Goal: Task Accomplishment & Management: Use online tool/utility

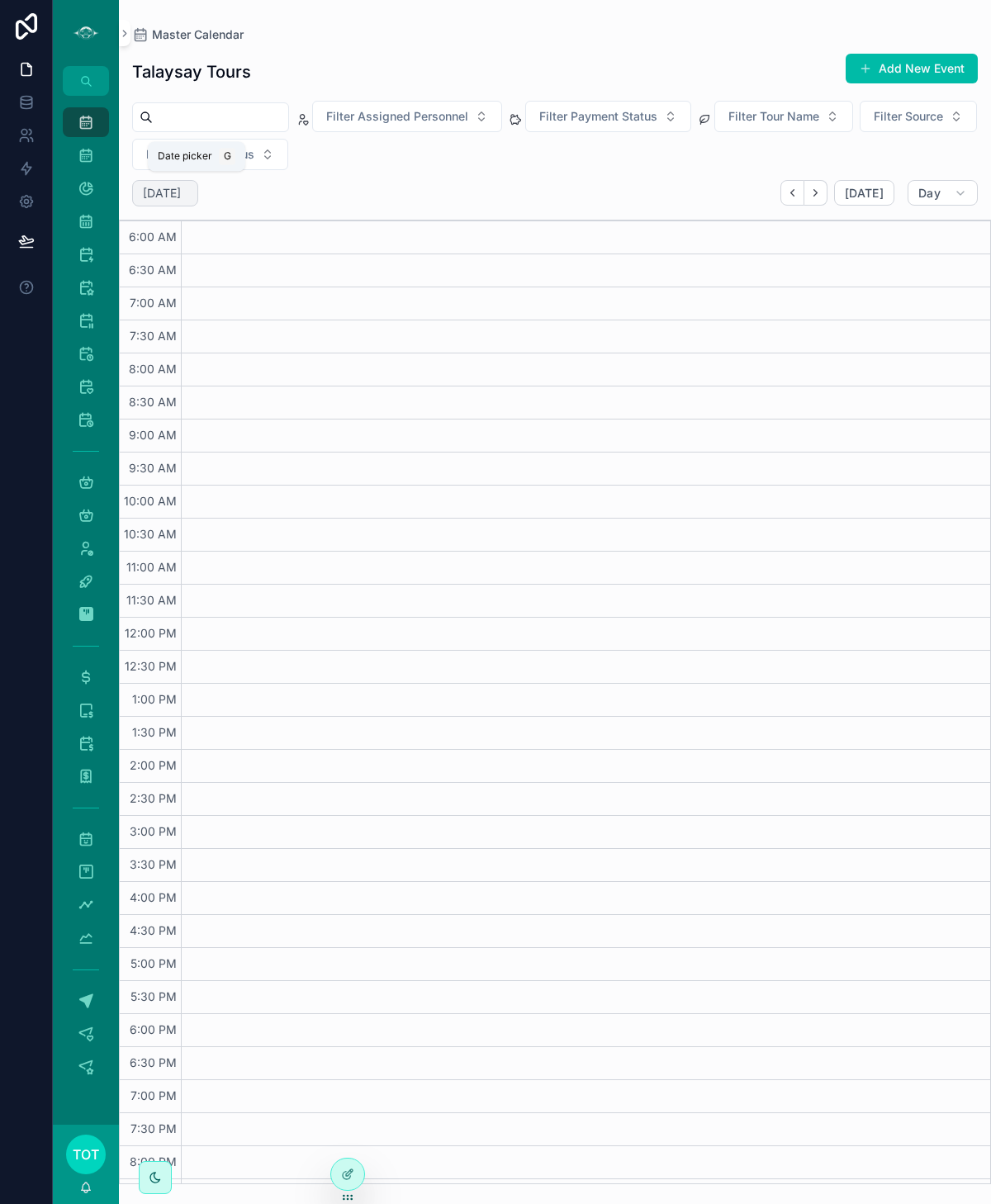
click at [181, 186] on h2 "[DATE]" at bounding box center [161, 193] width 38 height 17
select select "****"
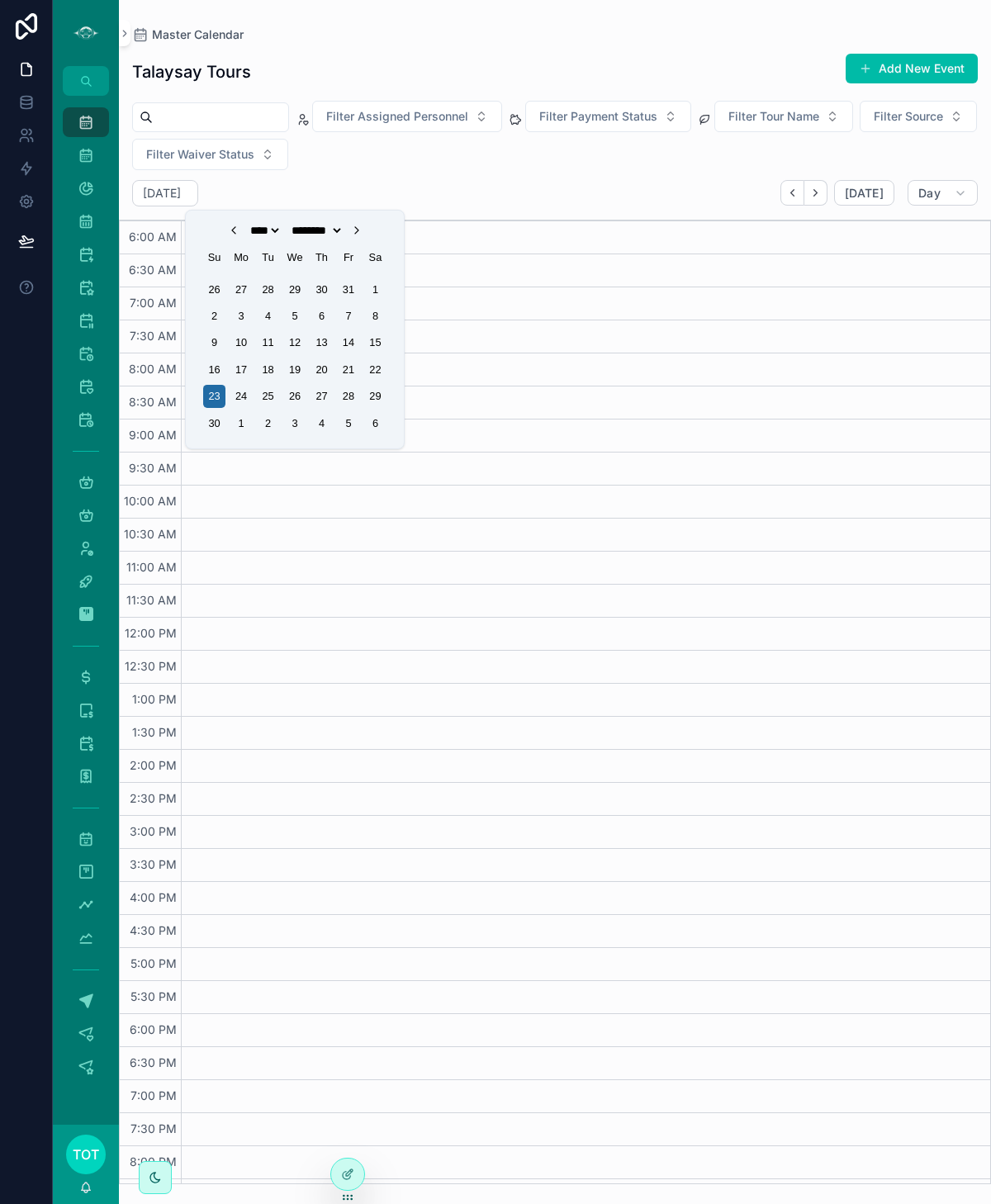
click at [227, 235] on icon "Choose Date" at bounding box center [234, 230] width 14 height 13
select select "*"
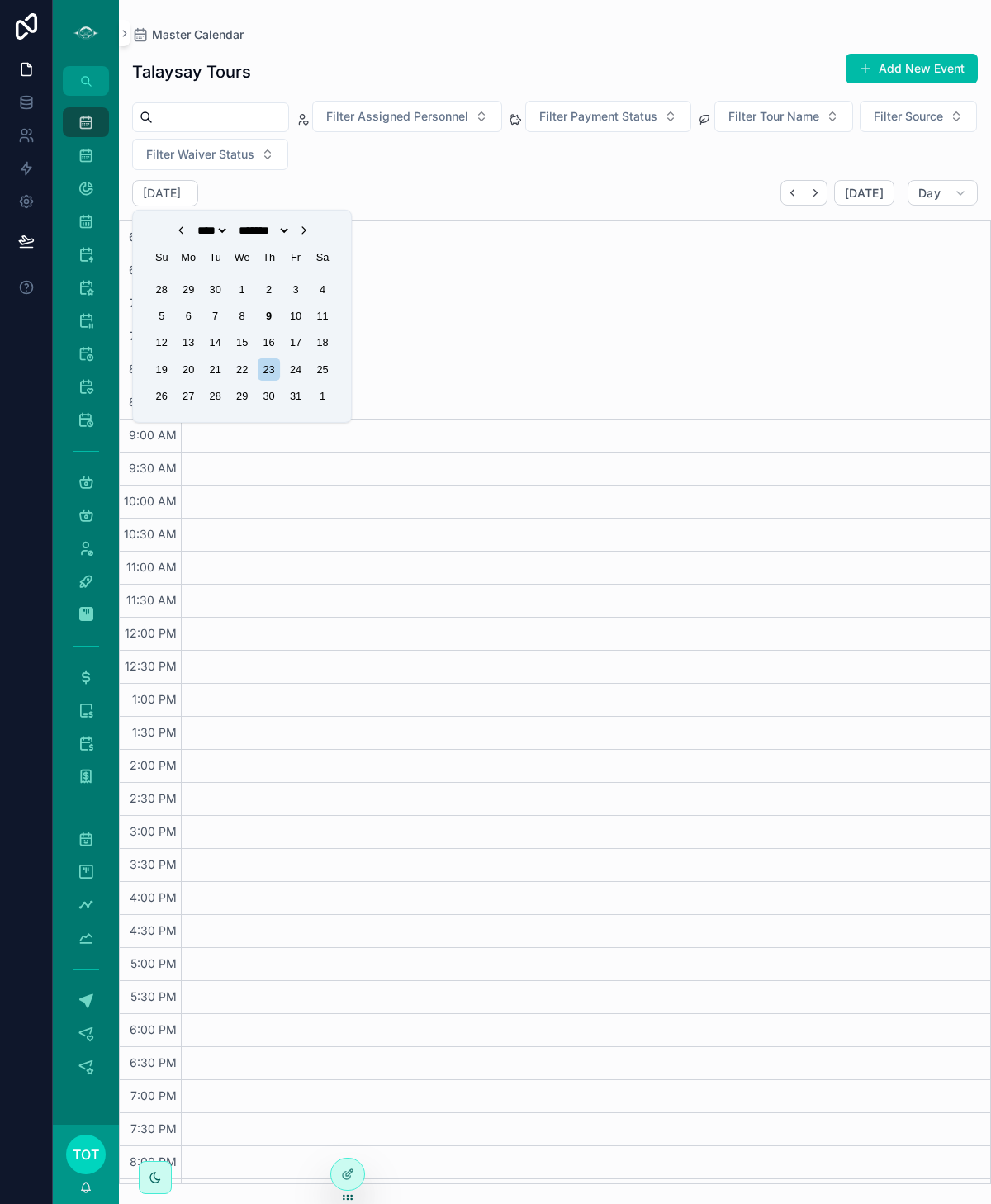
click at [266, 348] on div "16" at bounding box center [268, 342] width 22 height 22
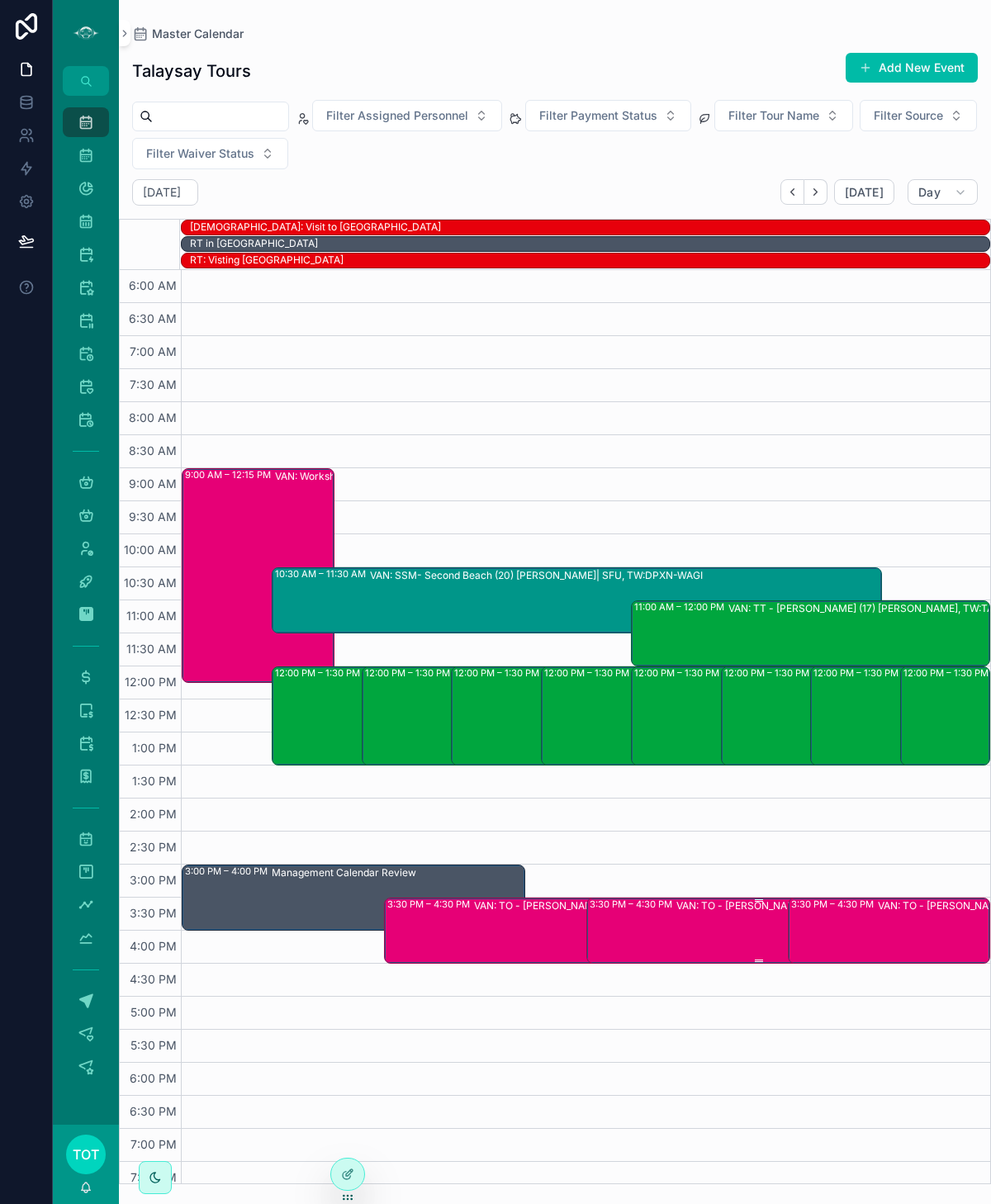
click at [673, 922] on div "3:30 PM – 4:30 PM VAN: TO - [PERSON_NAME] (2) [PERSON_NAME], TW:WNYD-VRJI" at bounding box center [759, 931] width 338 height 62
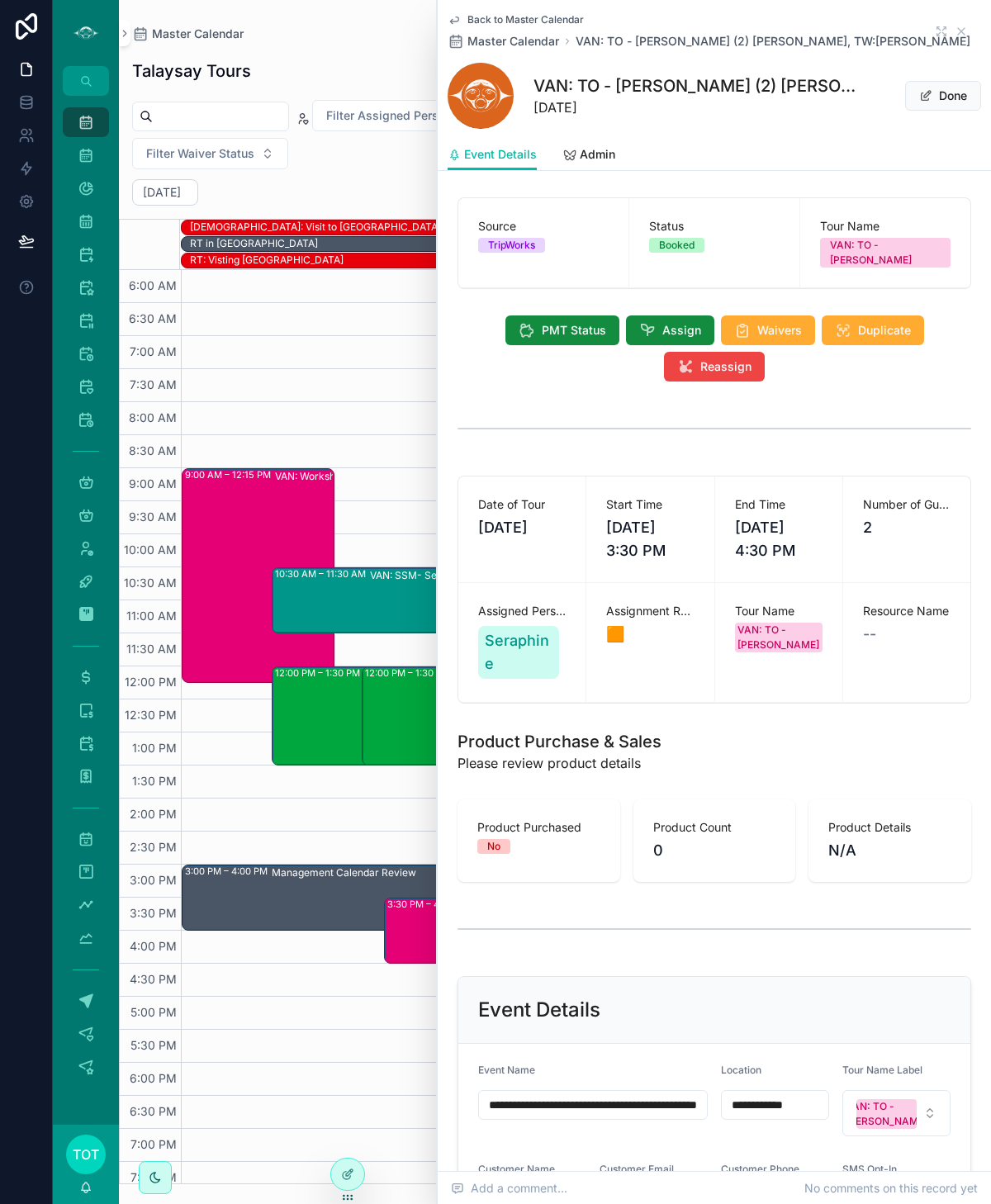
click at [423, 940] on div "3:30 PM – 4:30 PM VAN: TO - [PERSON_NAME] (1) [PERSON_NAME], TW:IYWN-ZARC" at bounding box center [556, 931] width 338 height 62
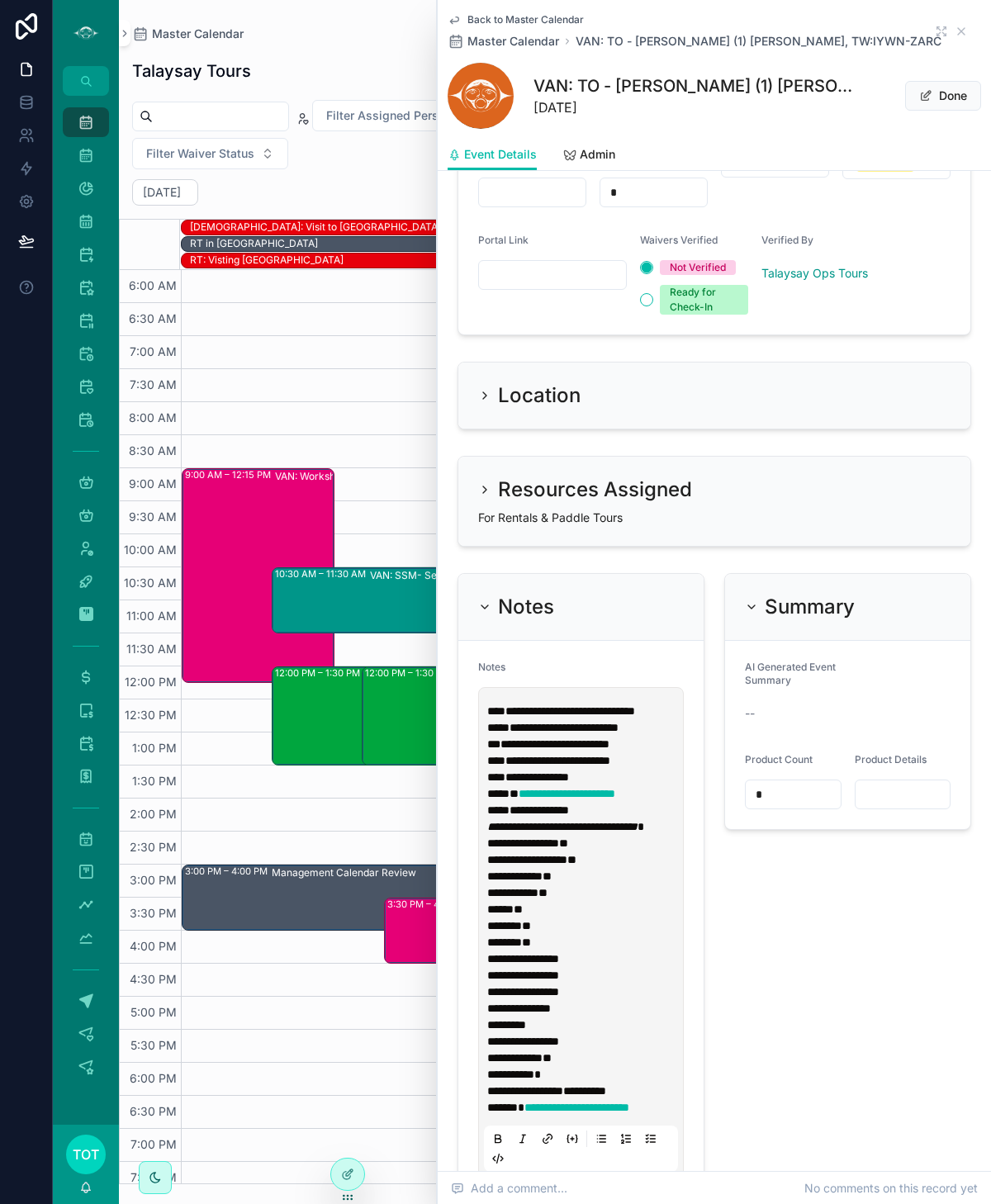
scroll to position [1424, 0]
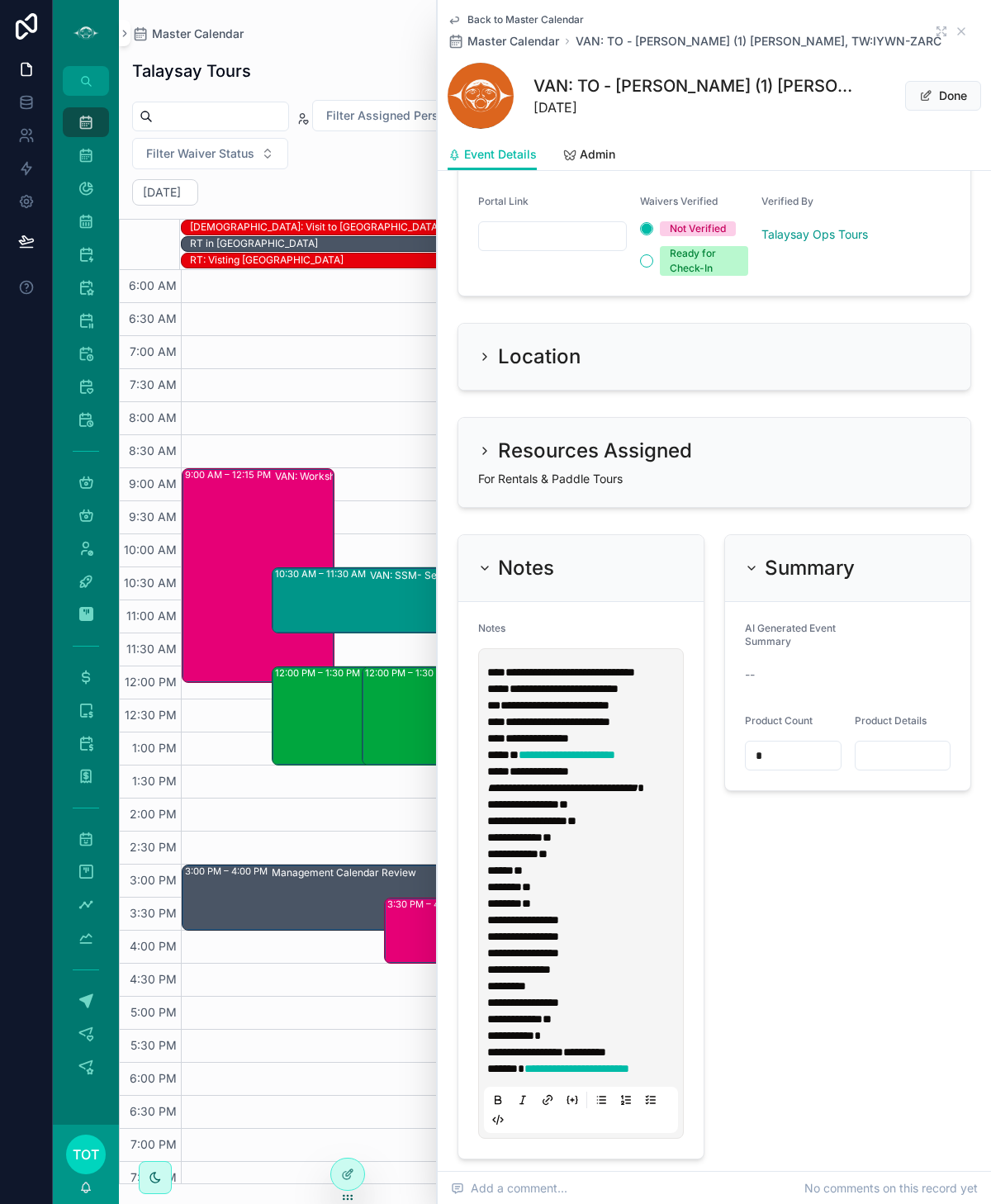
click at [885, 763] on input "scrollable content" at bounding box center [903, 755] width 95 height 23
type input "***"
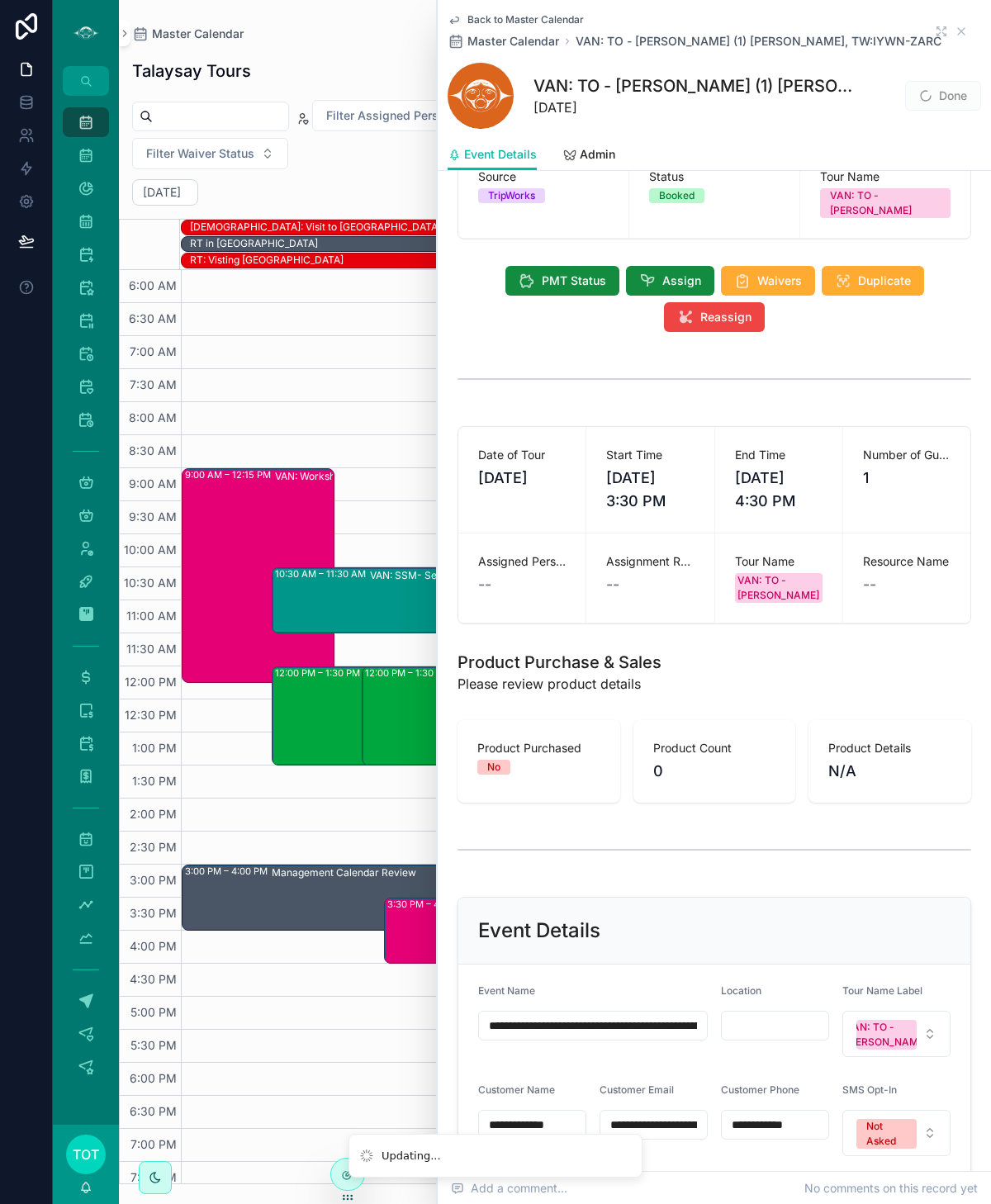
scroll to position [0, 0]
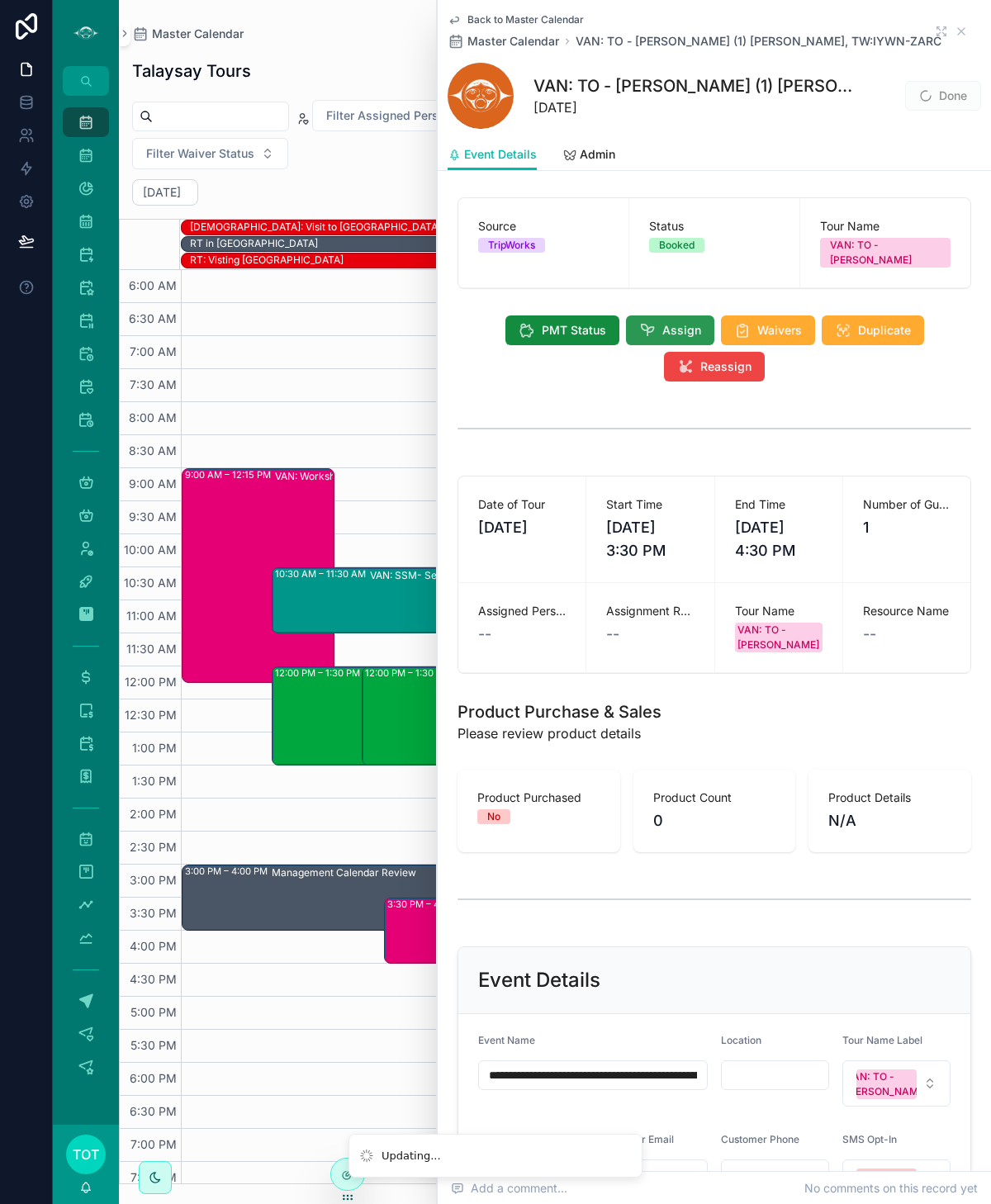
click at [658, 320] on button "Assign" at bounding box center [670, 330] width 89 height 30
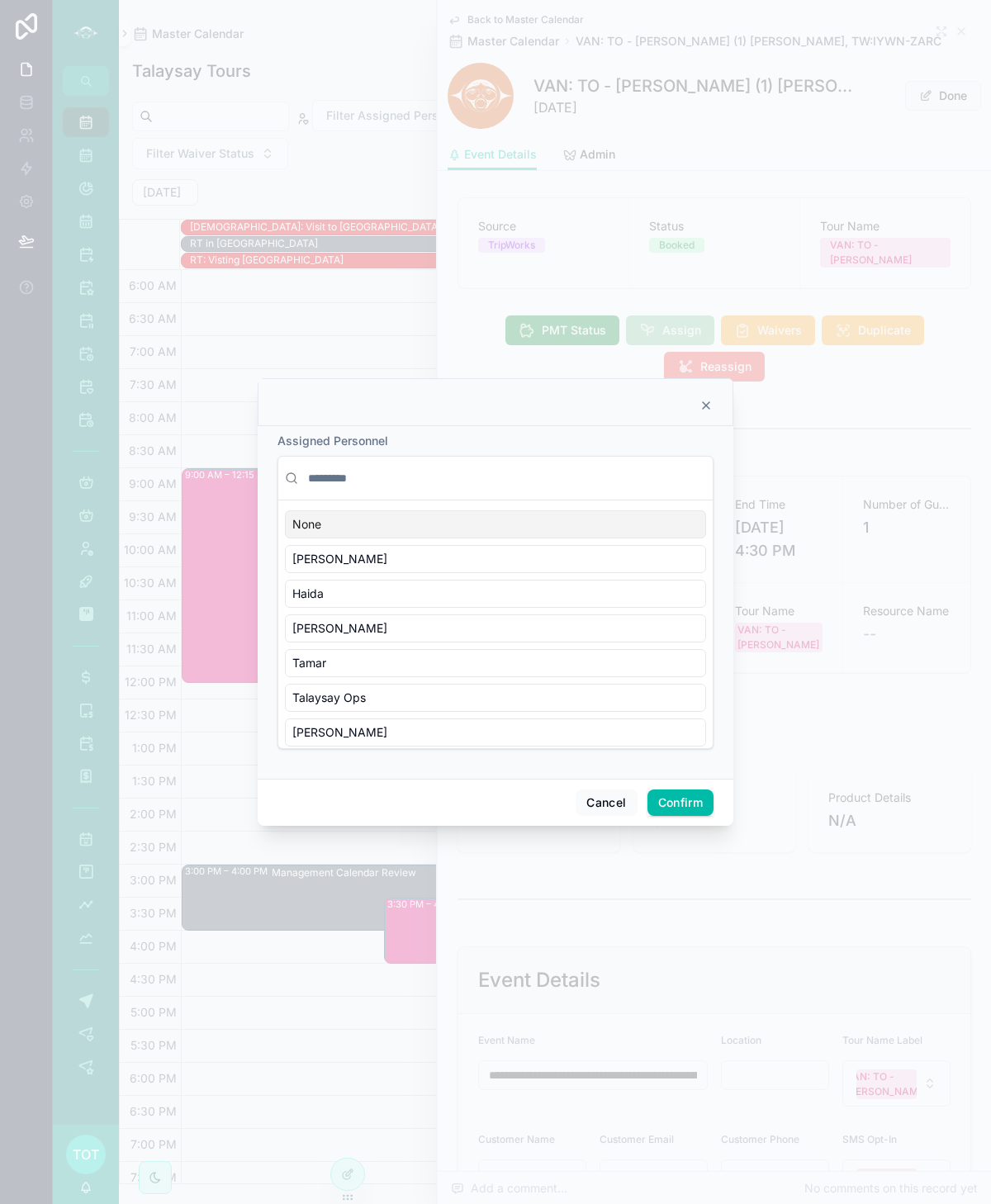
click at [343, 472] on input "text" at bounding box center [506, 478] width 402 height 30
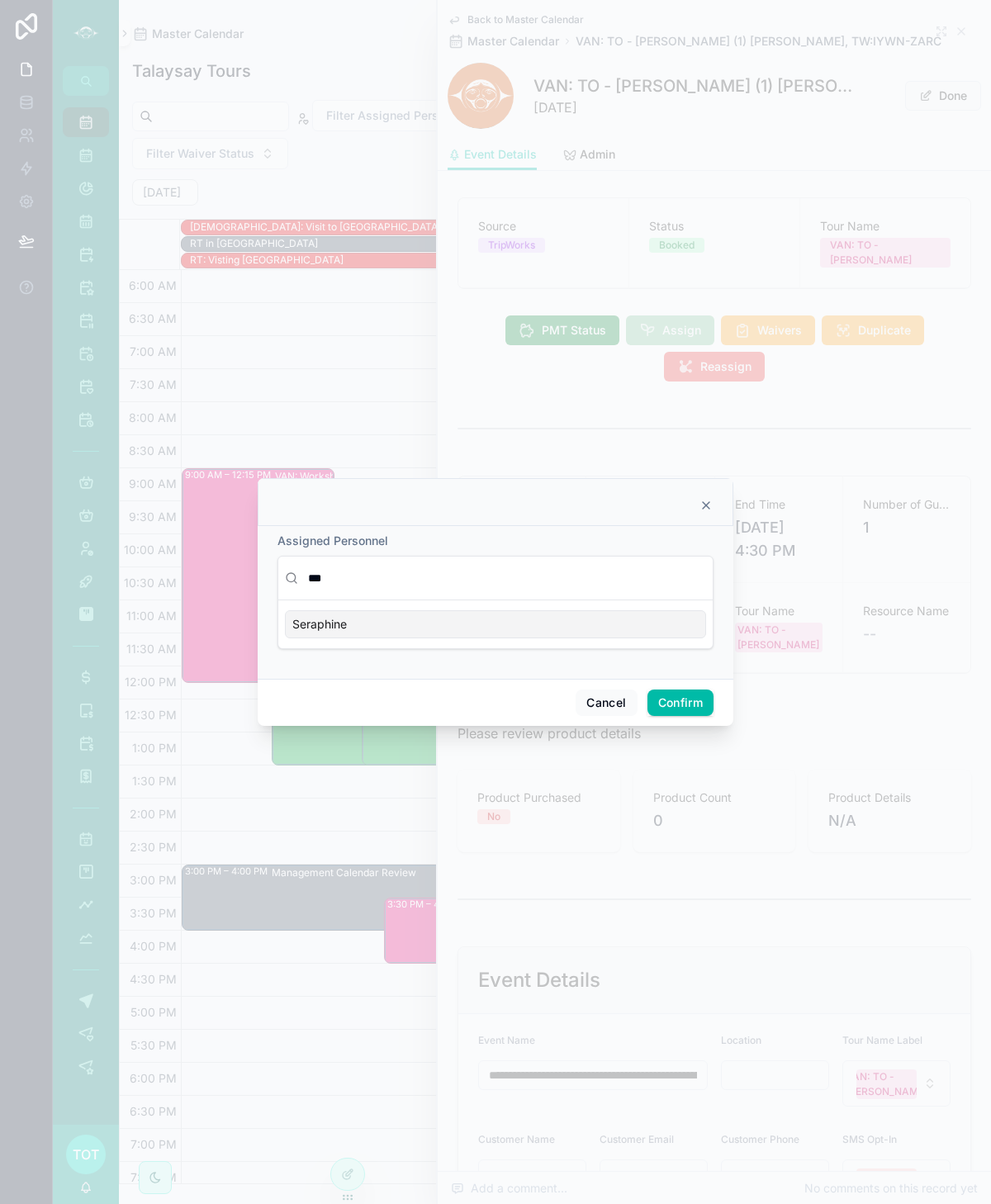
type input "***"
drag, startPoint x: 377, startPoint y: 618, endPoint x: 387, endPoint y: 624, distance: 11.7
click at [377, 618] on div "Seraphine" at bounding box center [496, 624] width 421 height 28
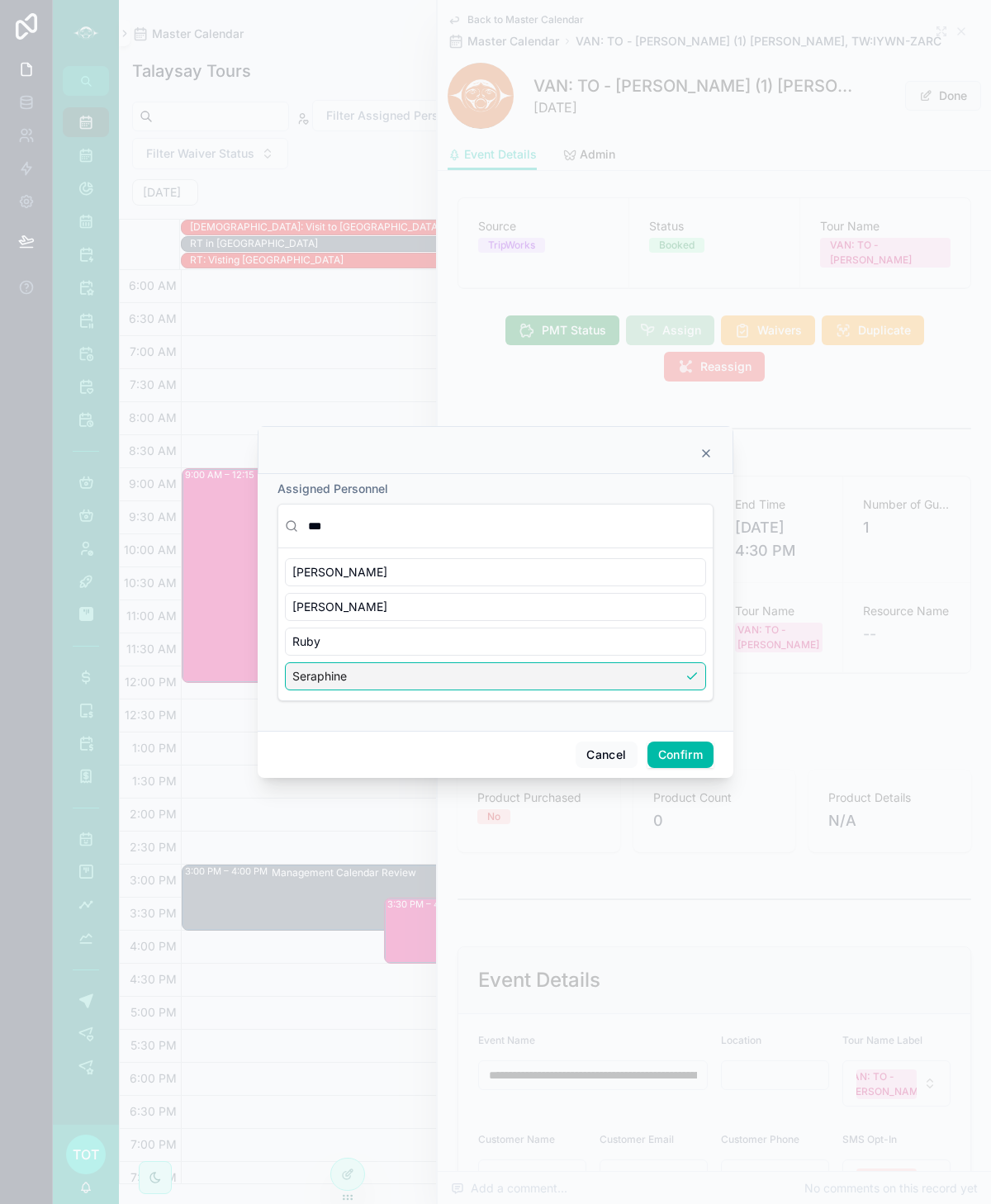
click at [692, 747] on button "Confirm" at bounding box center [680, 754] width 66 height 26
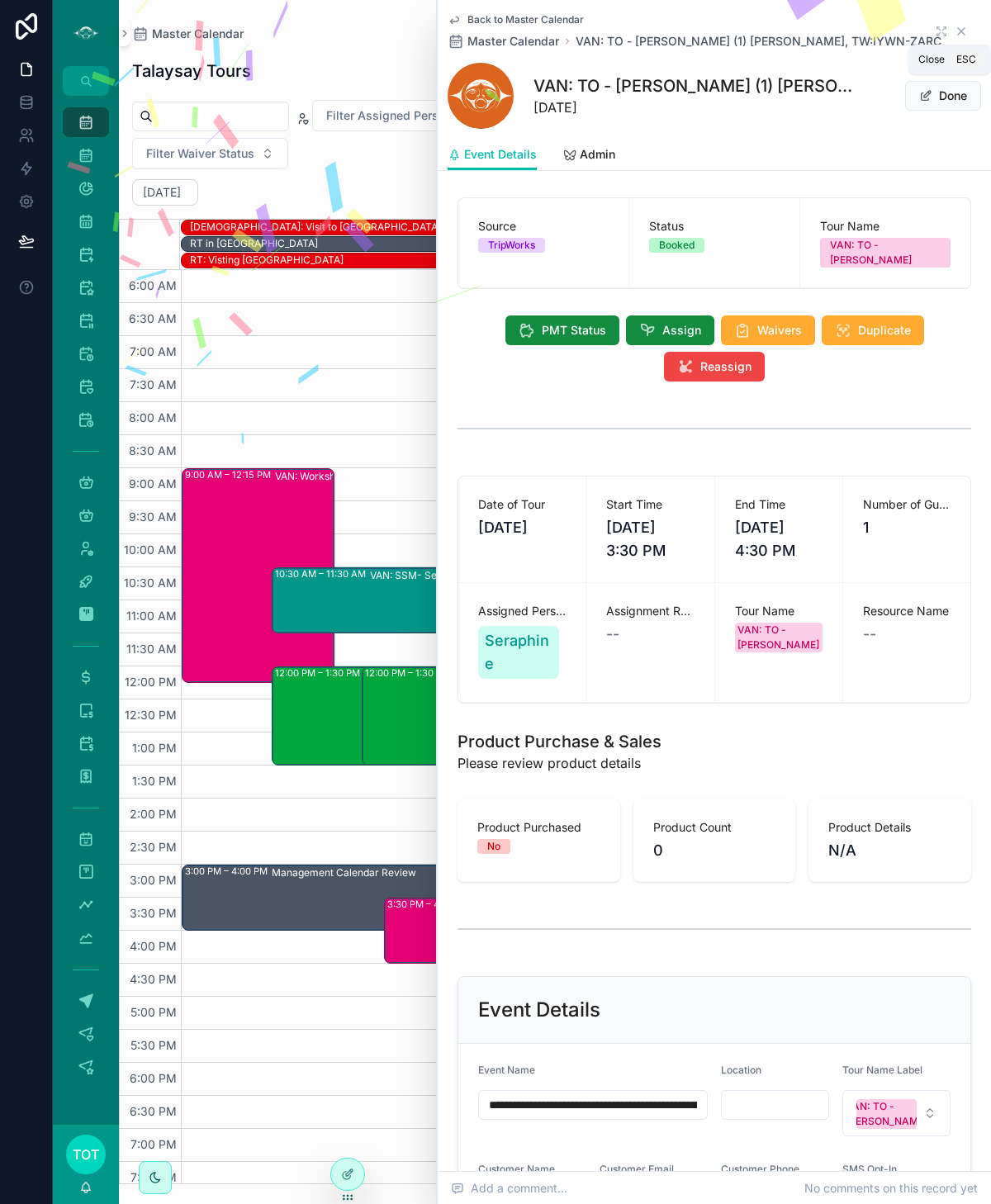
click at [957, 25] on icon "scrollable content" at bounding box center [961, 31] width 14 height 13
